Goal: Task Accomplishment & Management: Manage account settings

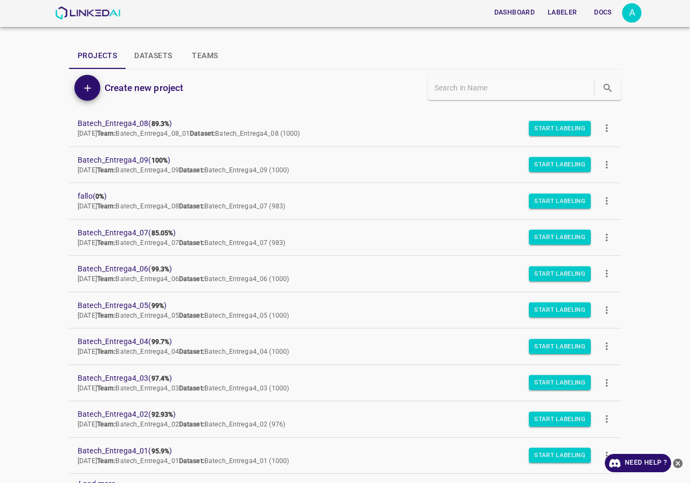
click at [12, 51] on div "Dashboard Labeler Docs A Projects Datasets Teams Create new project Batech_Entr…" at bounding box center [345, 241] width 690 height 483
click at [640, 13] on div "A" at bounding box center [631, 12] width 19 height 19
click at [571, 91] on li "Logout" at bounding box center [598, 100] width 85 height 18
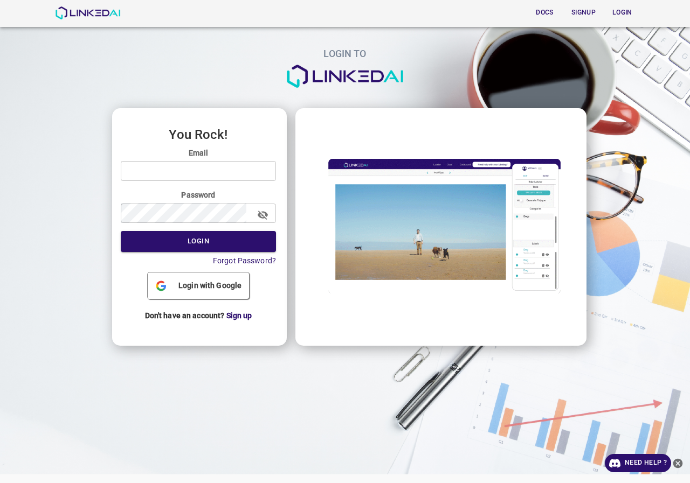
type input "admin@linkedai.co"
click at [224, 180] on input "admin@linkedai.co" at bounding box center [198, 171] width 155 height 20
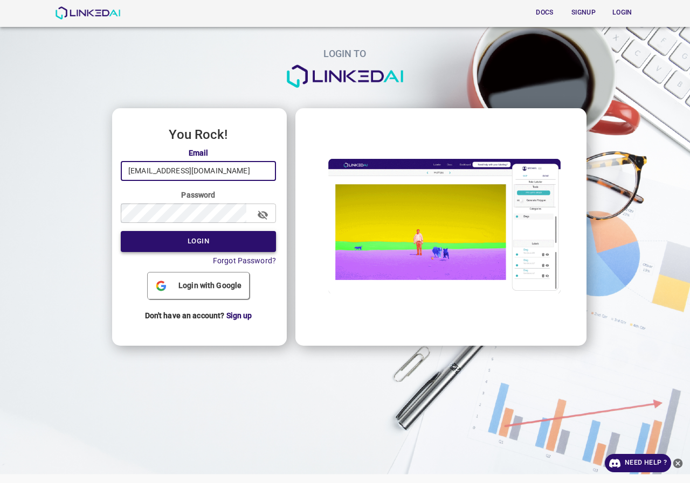
click at [196, 237] on button "Login" at bounding box center [198, 241] width 155 height 21
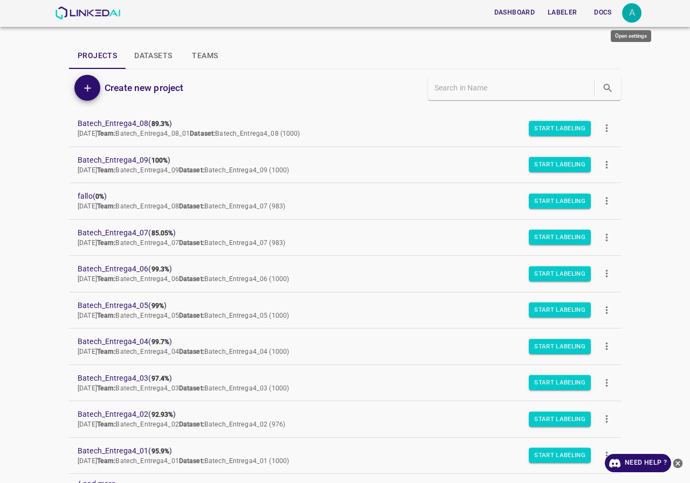
click at [630, 12] on div "A" at bounding box center [631, 12] width 19 height 19
click at [581, 96] on p "Logout" at bounding box center [577, 99] width 25 height 11
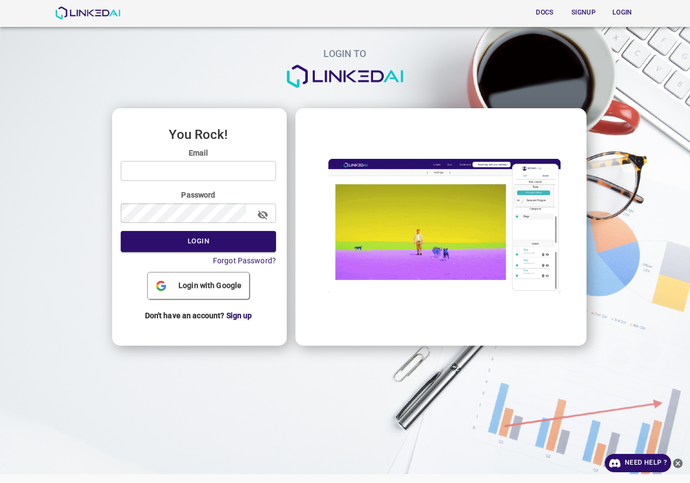
type input "admin@linkedai.co"
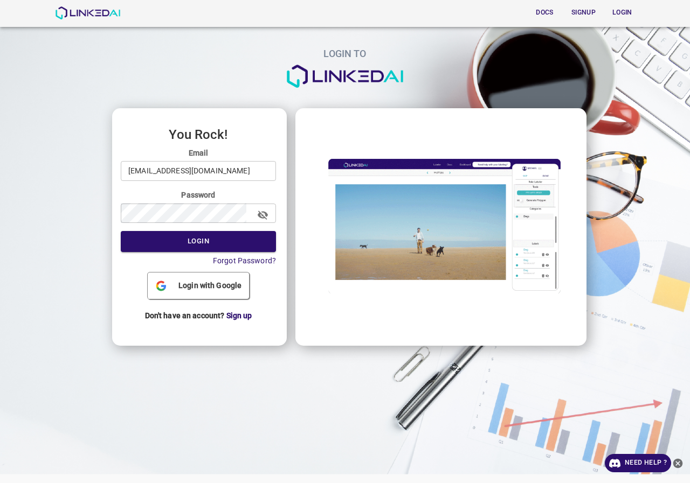
click at [239, 160] on div "Email admin@linkedai.co ​" at bounding box center [198, 164] width 155 height 33
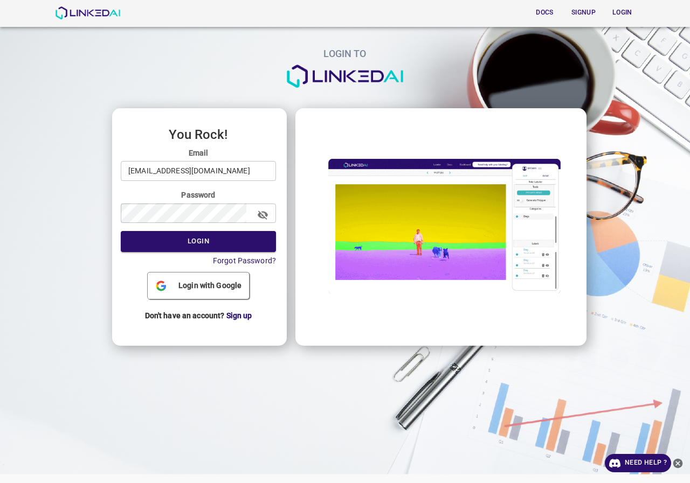
click at [237, 165] on input "admin@linkedai.co" at bounding box center [198, 171] width 155 height 20
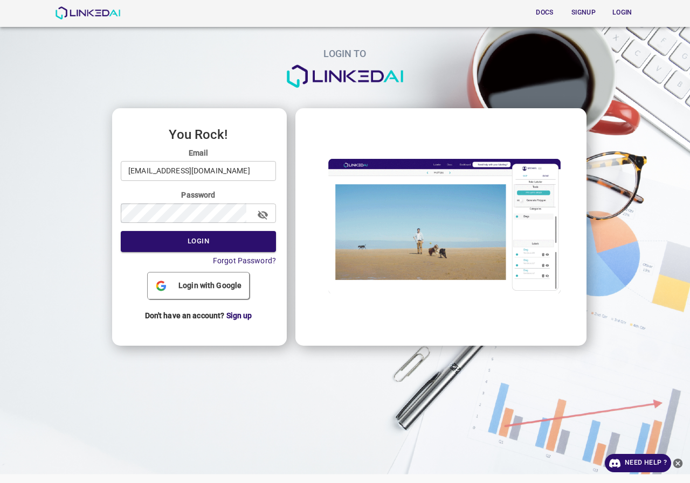
click at [223, 171] on input "admin@linkedai.co" at bounding box center [198, 171] width 155 height 20
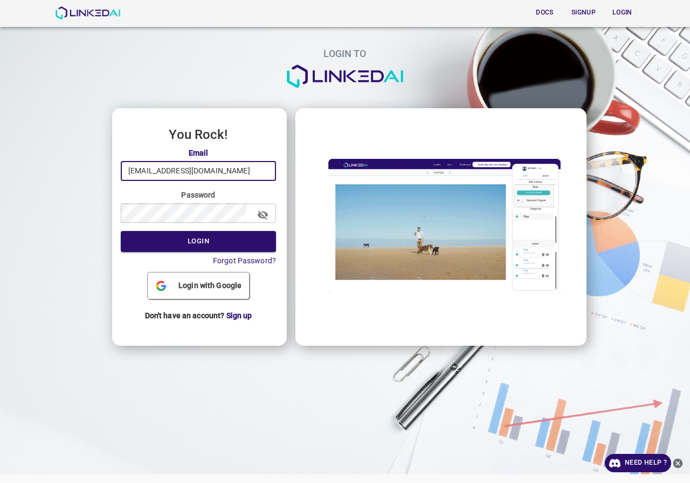
type input "quercus@linkedai.co"
click at [260, 173] on input "quercus@linkedai.co" at bounding box center [198, 171] width 155 height 20
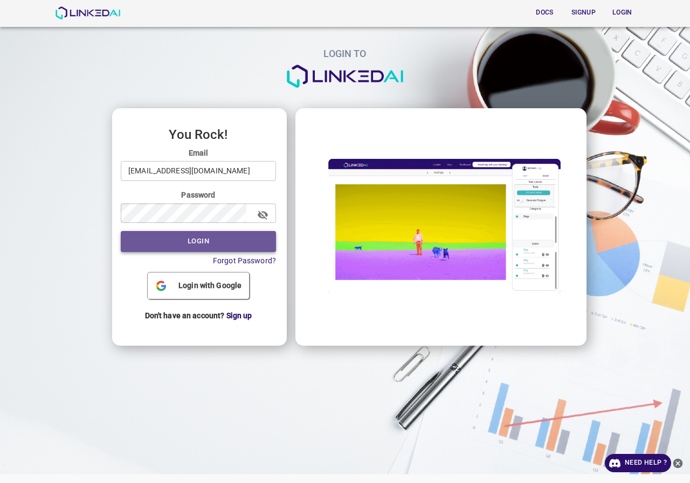
click at [200, 245] on button "Login" at bounding box center [198, 241] width 155 height 21
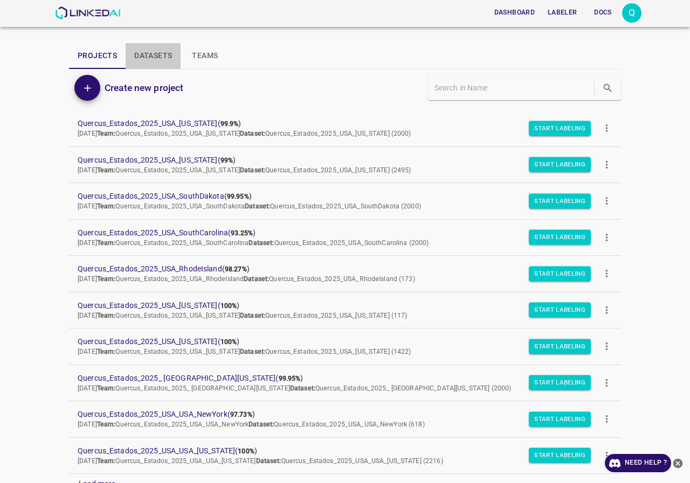
click at [143, 51] on button "Datasets" at bounding box center [153, 56] width 55 height 26
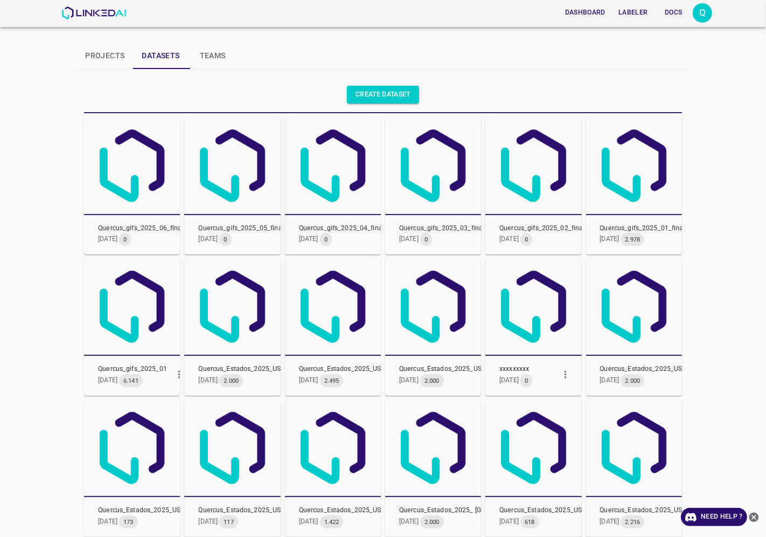
drag, startPoint x: 662, startPoint y: 1, endPoint x: 272, endPoint y: 83, distance: 398.7
click at [272, 83] on div "Create dataset" at bounding box center [381, 93] width 602 height 40
drag, startPoint x: 242, startPoint y: 141, endPoint x: 288, endPoint y: 34, distance: 116.6
click at [288, 34] on div "Dashboard Labeler Docs Q Projects Datasets Teams Create dataset Quercus_gifs_20…" at bounding box center [383, 268] width 766 height 537
click at [178, 372] on icon "button" at bounding box center [179, 375] width 2 height 8
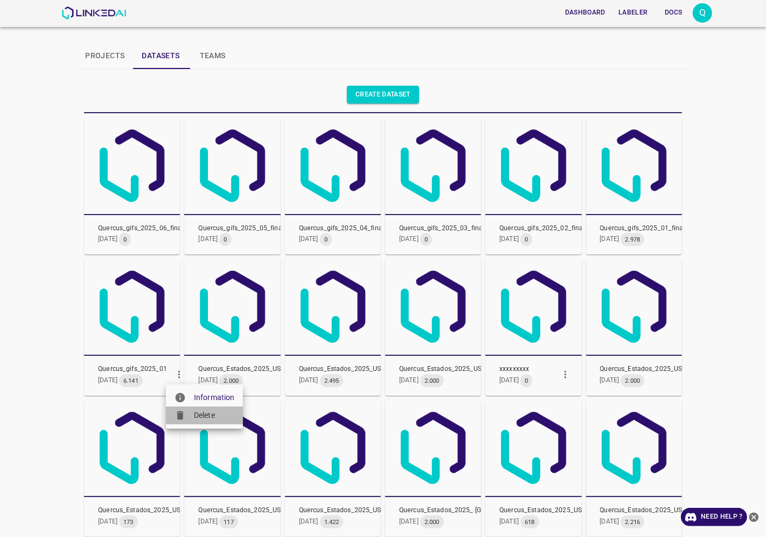
click at [204, 414] on span "Delete" at bounding box center [214, 414] width 40 height 11
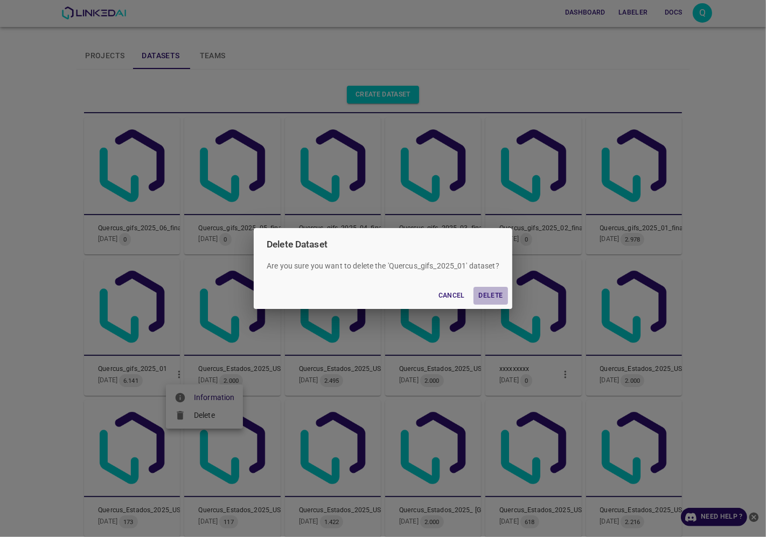
click at [496, 295] on button "Delete" at bounding box center [491, 296] width 34 height 18
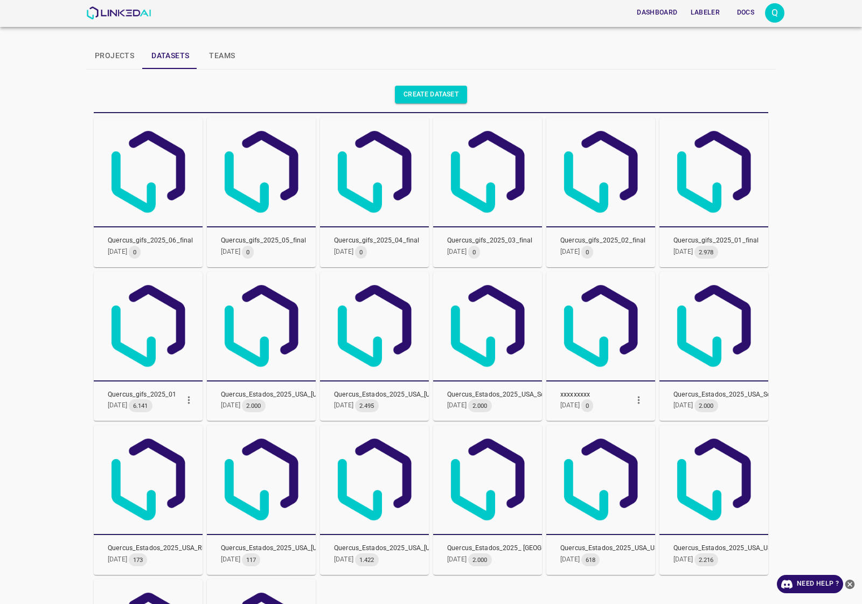
drag, startPoint x: 726, startPoint y: 0, endPoint x: 65, endPoint y: 276, distance: 716.0
click at [17, 291] on div "Dashboard Labeler Docs Q Projects Datasets Teams Create dataset Quercus_gifs_20…" at bounding box center [431, 302] width 862 height 604
click at [689, 251] on button "button" at bounding box center [771, 246] width 24 height 24
click at [689, 289] on span "Delete" at bounding box center [801, 287] width 40 height 11
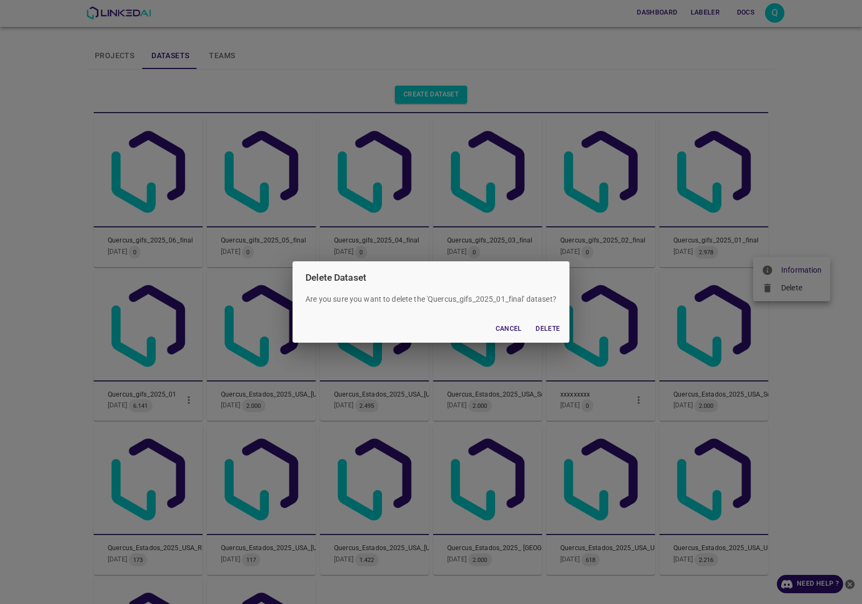
click at [540, 329] on button "Delete" at bounding box center [548, 329] width 34 height 18
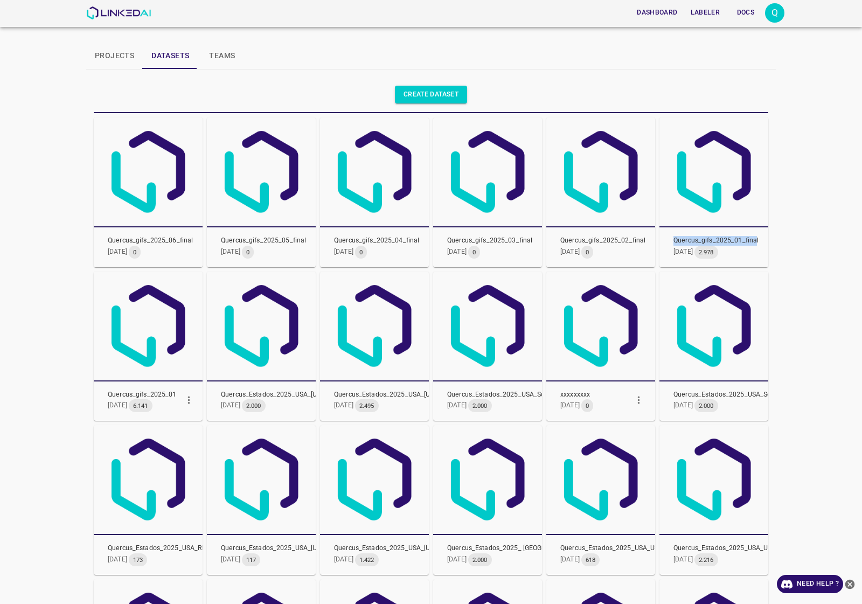
drag, startPoint x: 752, startPoint y: 237, endPoint x: 664, endPoint y: 242, distance: 88.5
click at [664, 242] on div "Quercus_gifs_2025_01_final 16/9/2025 2.978" at bounding box center [713, 247] width 109 height 40
copy span "Quercus_gifs_2025_01_fina"
drag, startPoint x: 53, startPoint y: -1, endPoint x: 84, endPoint y: 6, distance: 32.1
click at [81, 4] on div "Dashboard Labeler Docs Q" at bounding box center [431, 13] width 828 height 27
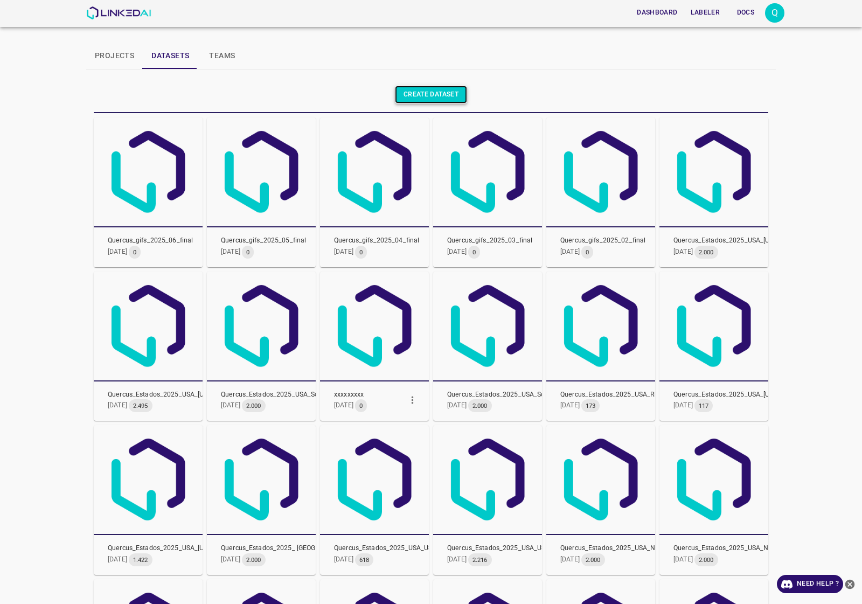
click at [411, 92] on link "Create dataset" at bounding box center [431, 95] width 72 height 18
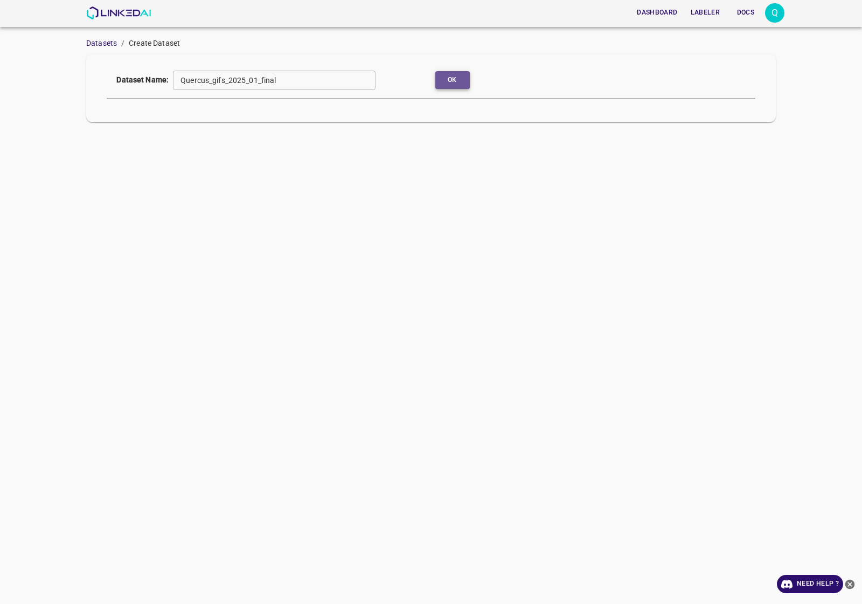
click at [454, 80] on button "Ok" at bounding box center [452, 80] width 34 height 18
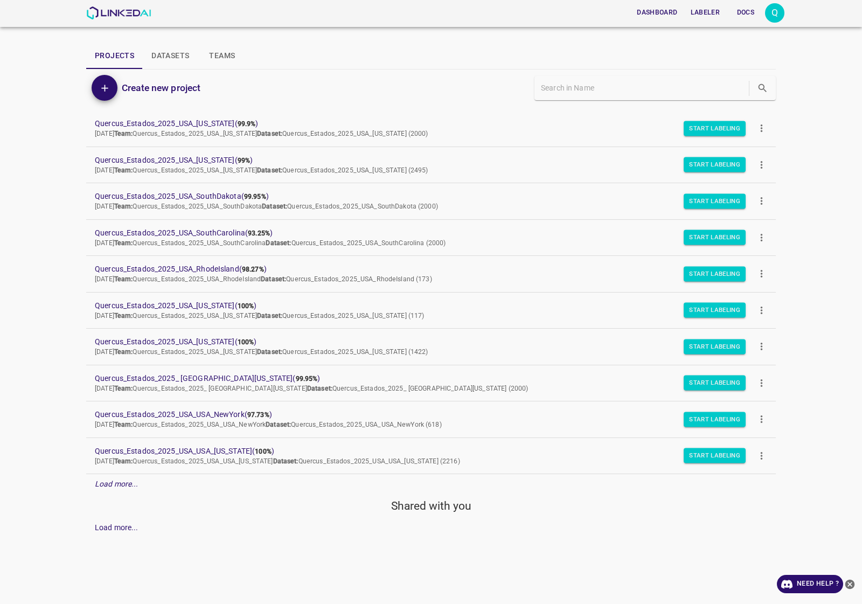
click at [185, 54] on button "Datasets" at bounding box center [170, 56] width 55 height 26
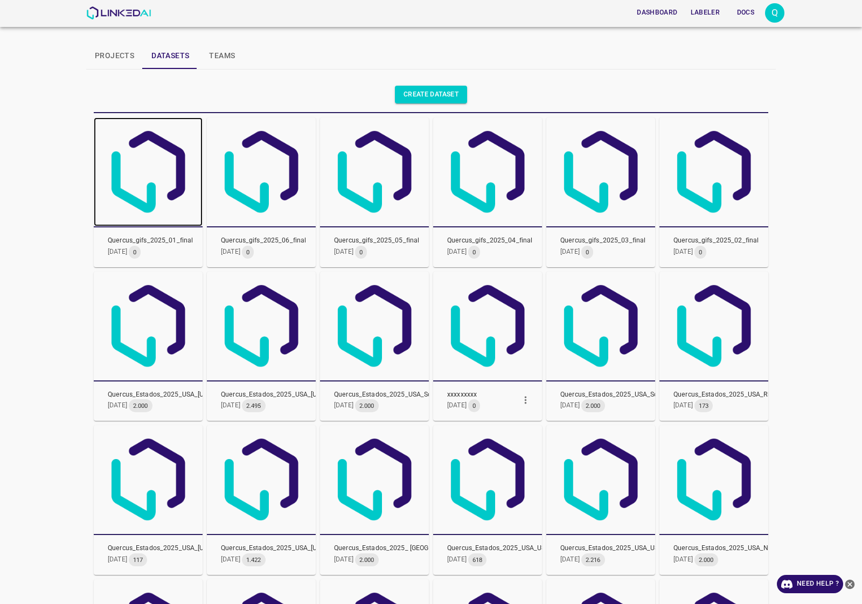
click at [170, 175] on img at bounding box center [148, 171] width 109 height 109
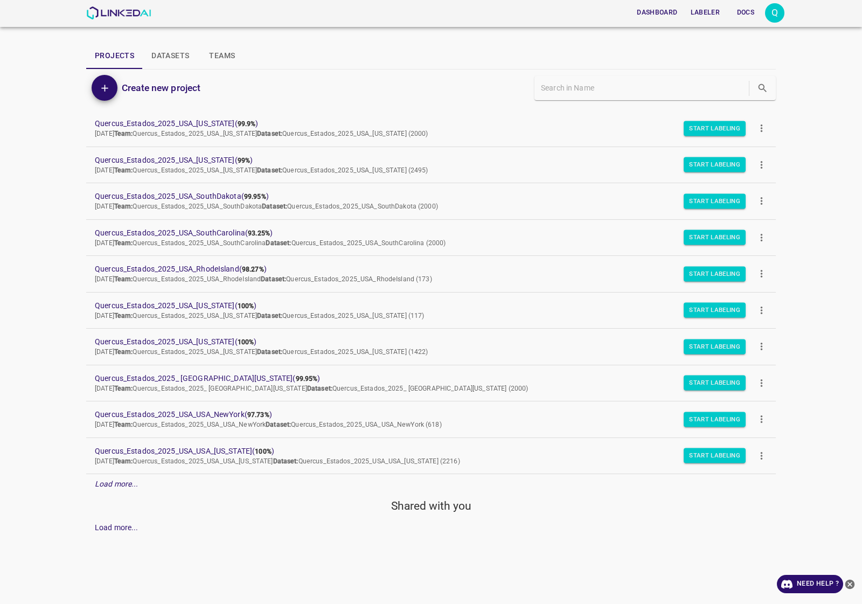
click at [185, 52] on button "Datasets" at bounding box center [170, 56] width 55 height 26
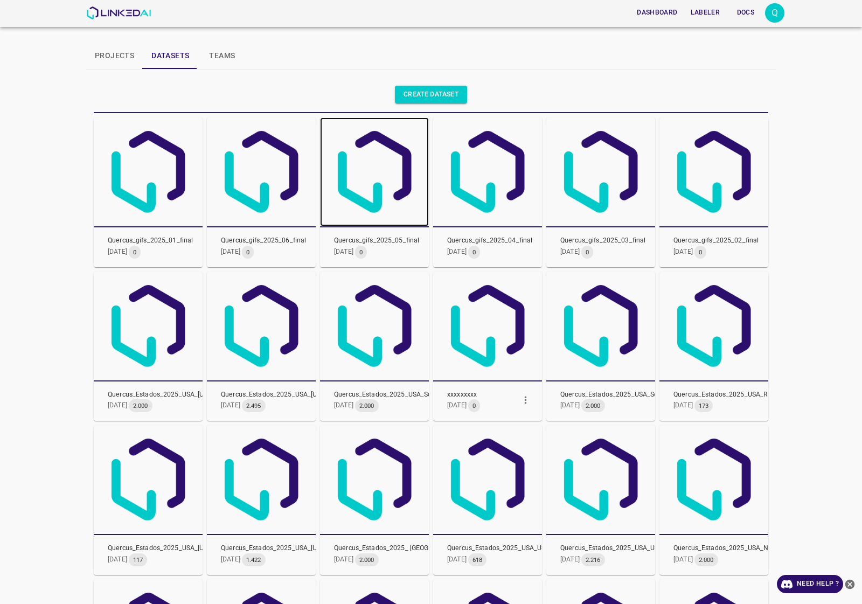
drag, startPoint x: 394, startPoint y: 205, endPoint x: 412, endPoint y: 214, distance: 20.7
